Goal: Task Accomplishment & Management: Manage account settings

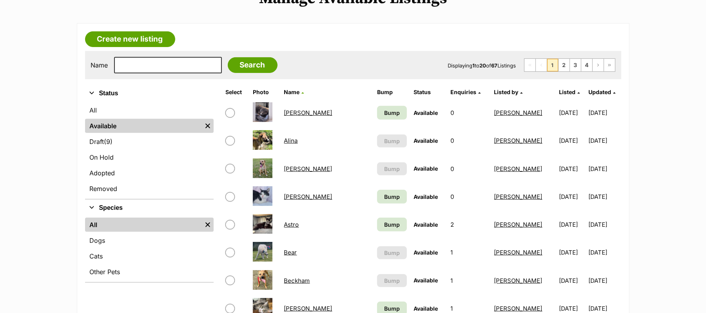
scroll to position [209, 0]
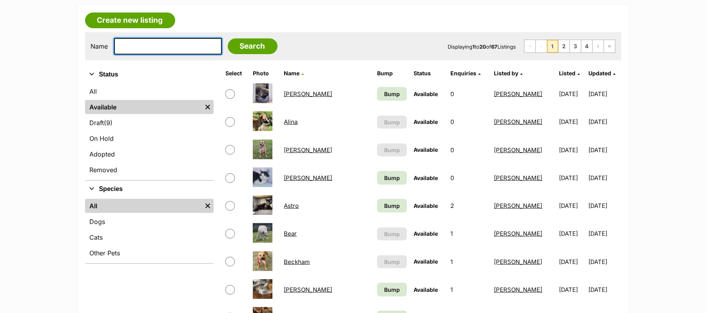
click at [151, 54] on input "text" at bounding box center [168, 46] width 108 height 16
type input "Diesel"
click at [228, 38] on input "Search" at bounding box center [253, 46] width 50 height 16
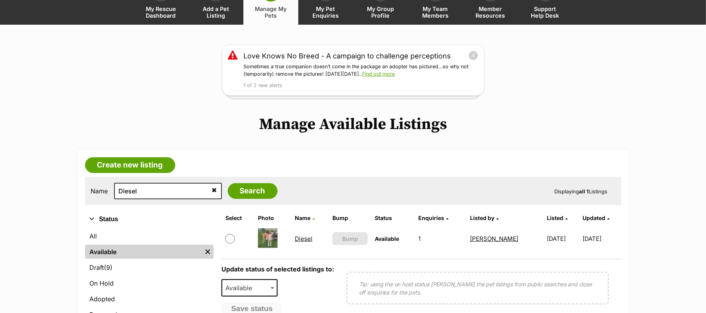
scroll to position [209, 0]
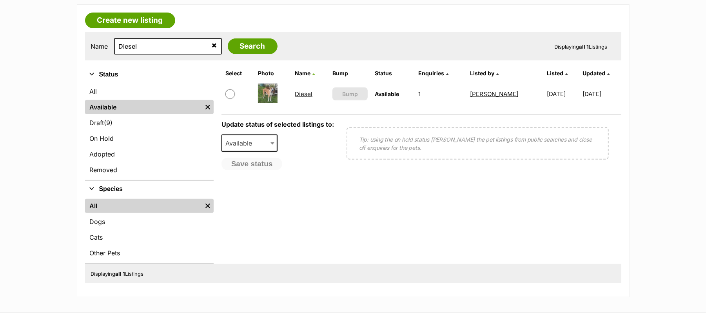
click at [295, 98] on link "Diesel" at bounding box center [304, 93] width 18 height 7
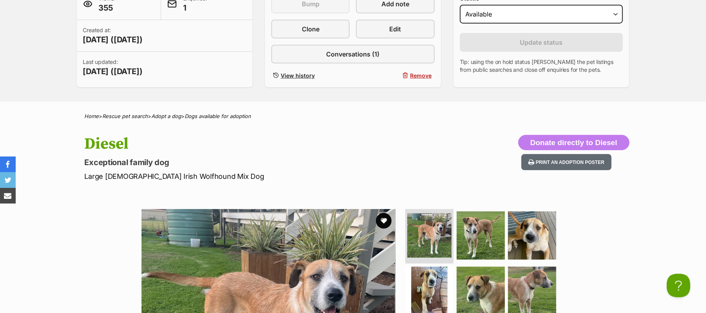
scroll to position [157, 0]
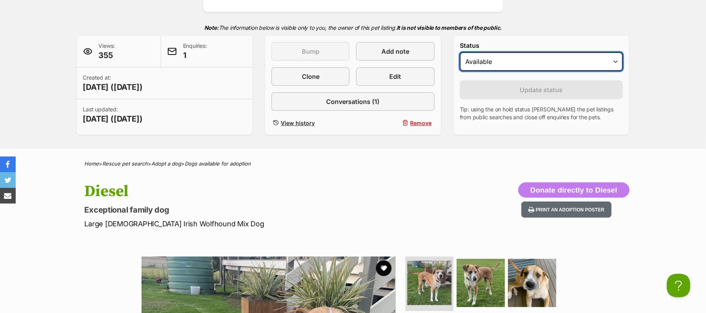
click at [613, 71] on select "Draft - not available as listing has enquires Available On hold Adopted" at bounding box center [541, 61] width 163 height 19
select select "on_hold"
click at [463, 71] on select "Draft - not available as listing has enquires Available On hold Adopted" at bounding box center [541, 61] width 163 height 19
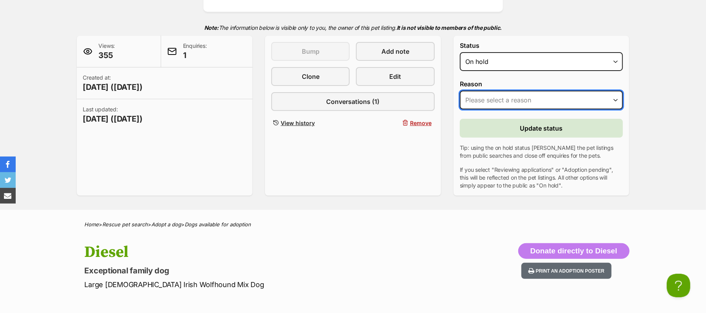
click at [614, 109] on select "Please select a reason Medical reasons Reviewing applications Adoption pending …" at bounding box center [541, 100] width 163 height 19
select select "adoption_pending"
click at [463, 109] on select "Please select a reason Medical reasons Reviewing applications Adoption pending …" at bounding box center [541, 100] width 163 height 19
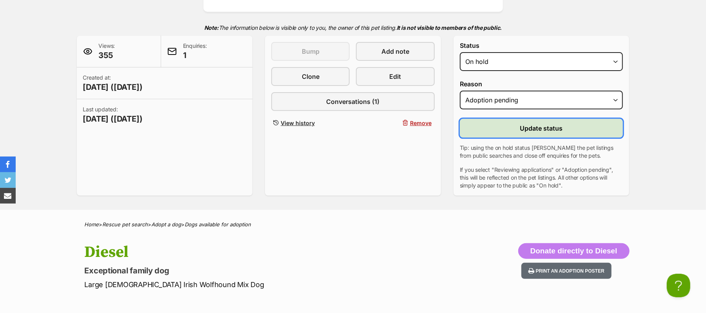
click at [541, 133] on span "Update status" at bounding box center [541, 127] width 43 height 9
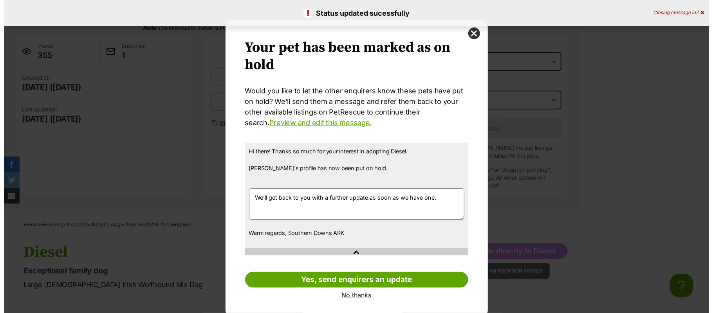
scroll to position [0, 0]
